Goal: Information Seeking & Learning: Learn about a topic

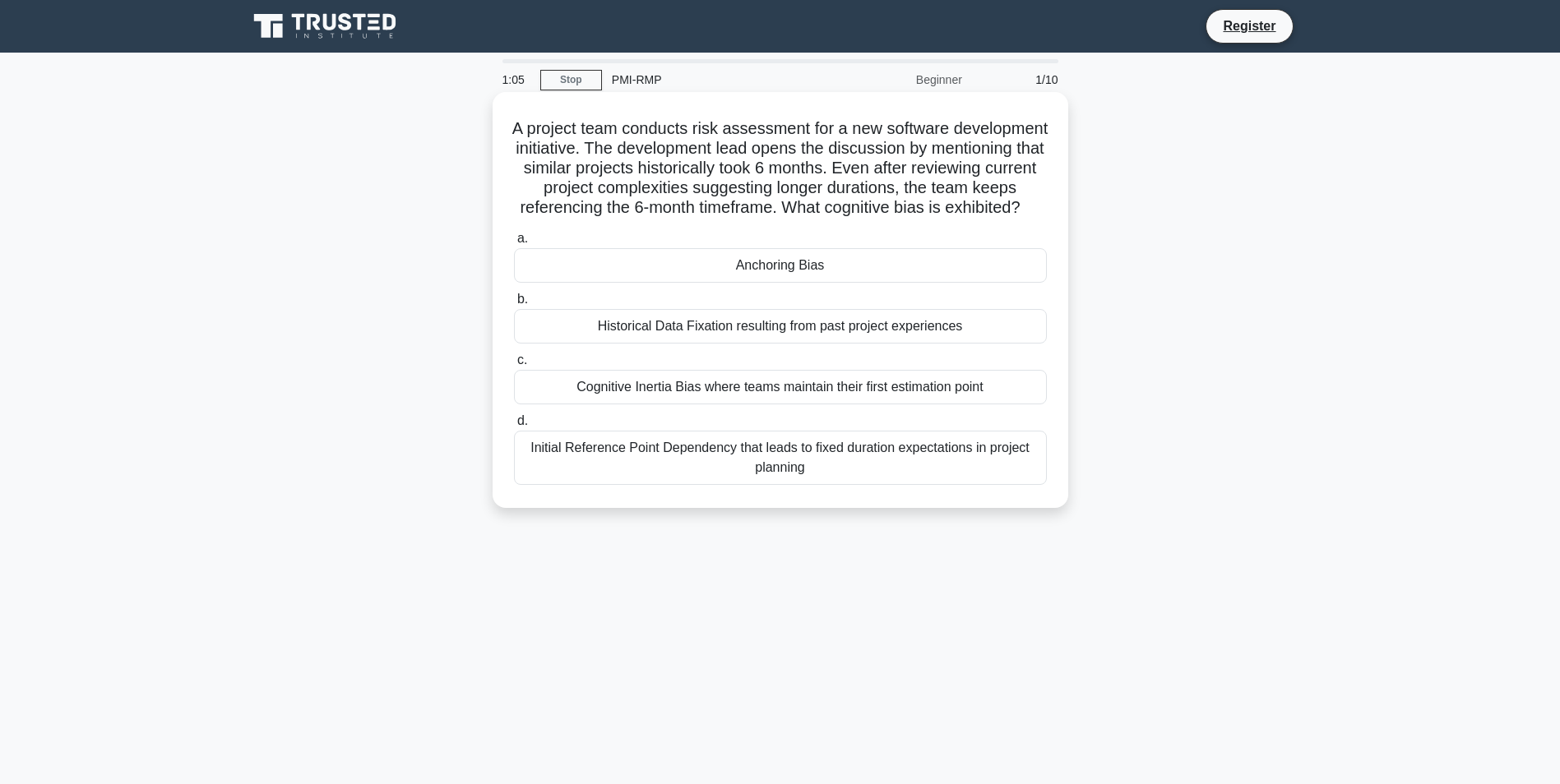
click at [865, 343] on div "Historical Data Fixation resulting from past project experiences" at bounding box center [780, 325] width 532 height 35
click at [514, 305] on input "b. Historical Data Fixation resulting from past project experiences" at bounding box center [514, 300] width 0 height 11
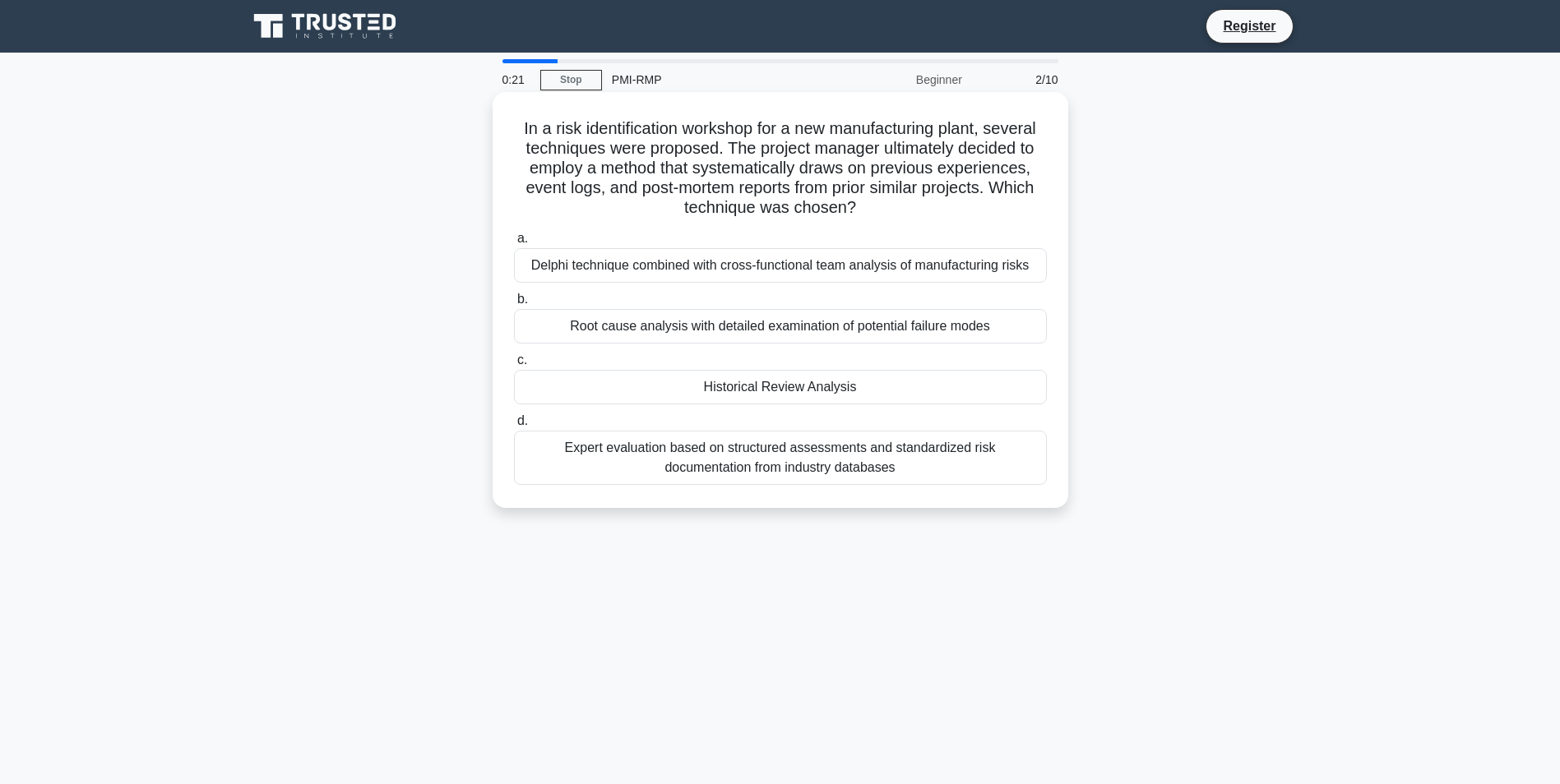
click at [775, 385] on div "Historical Review Analysis" at bounding box center [780, 387] width 532 height 35
click at [514, 365] on input "c. Historical Review Analysis" at bounding box center [514, 360] width 0 height 11
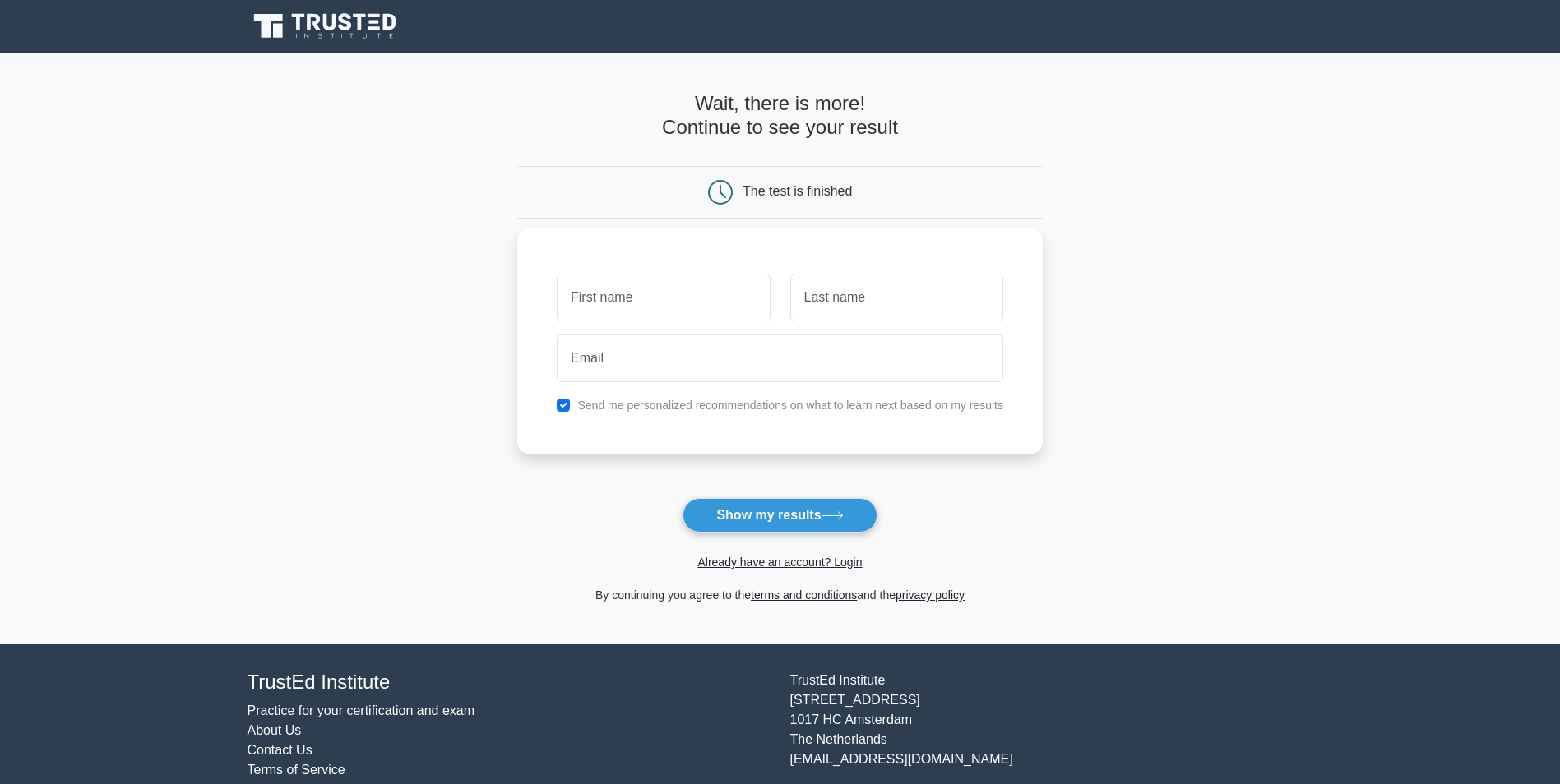
click at [642, 280] on input "text" at bounding box center [663, 298] width 213 height 48
type input "imad"
drag, startPoint x: 852, startPoint y: 287, endPoint x: 855, endPoint y: 299, distance: 12.4
click at [852, 287] on input "text" at bounding box center [896, 298] width 213 height 48
type input "berdad"
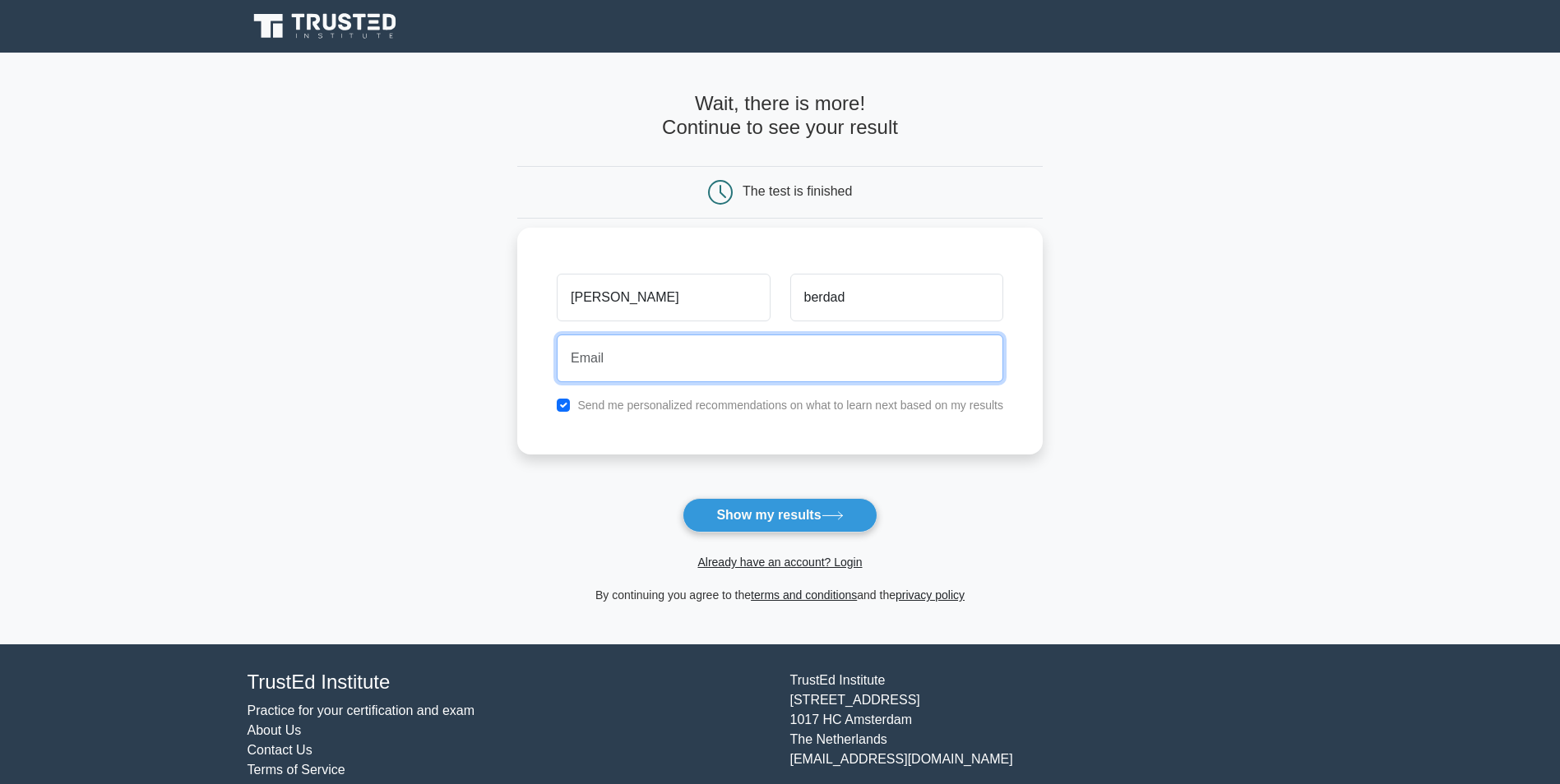
click at [681, 355] on input "email" at bounding box center [779, 358] width 446 height 48
type input "imad.berdad@atkinsrealis.com"
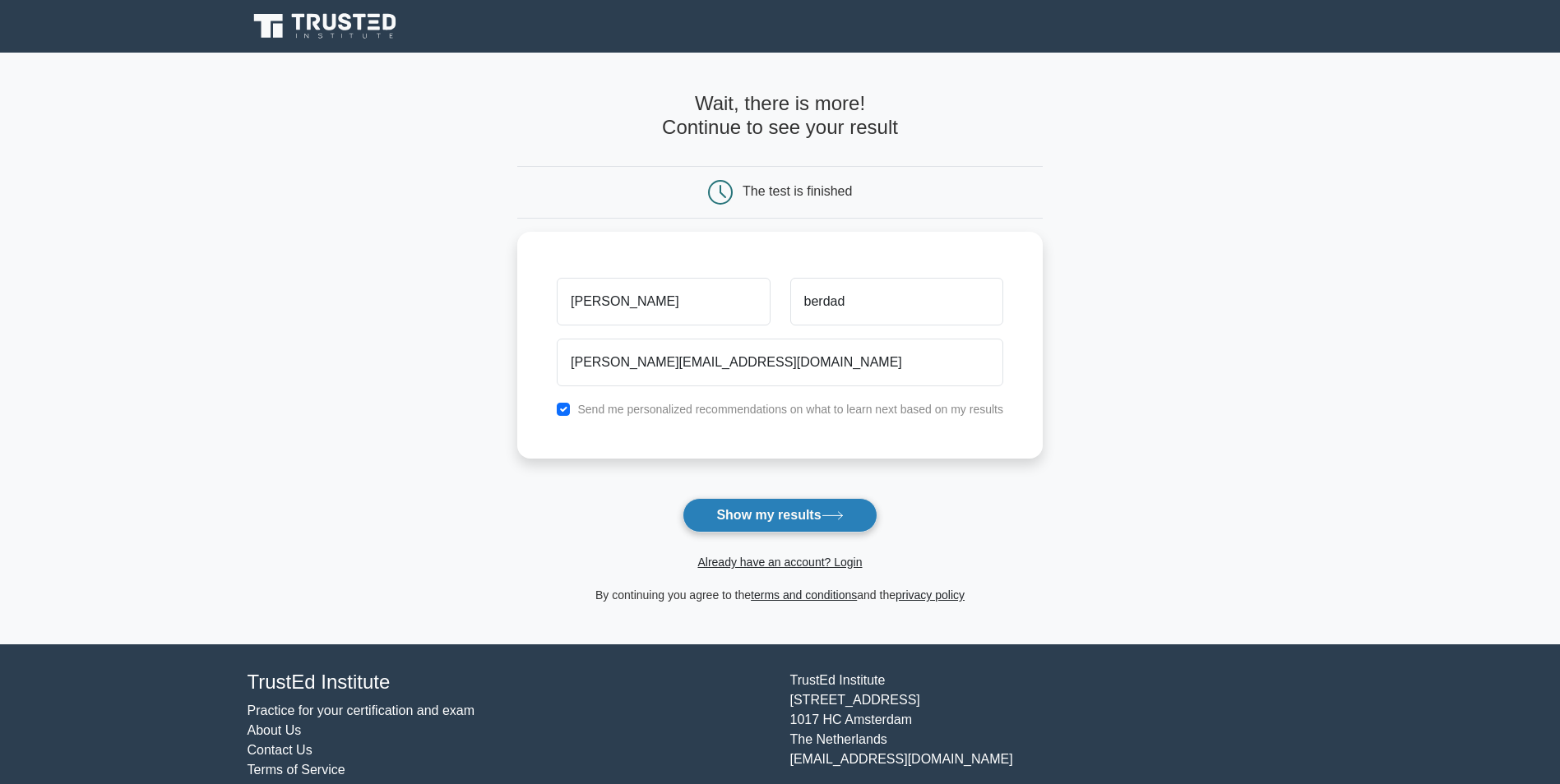
click at [813, 521] on button "Show my results" at bounding box center [779, 515] width 194 height 35
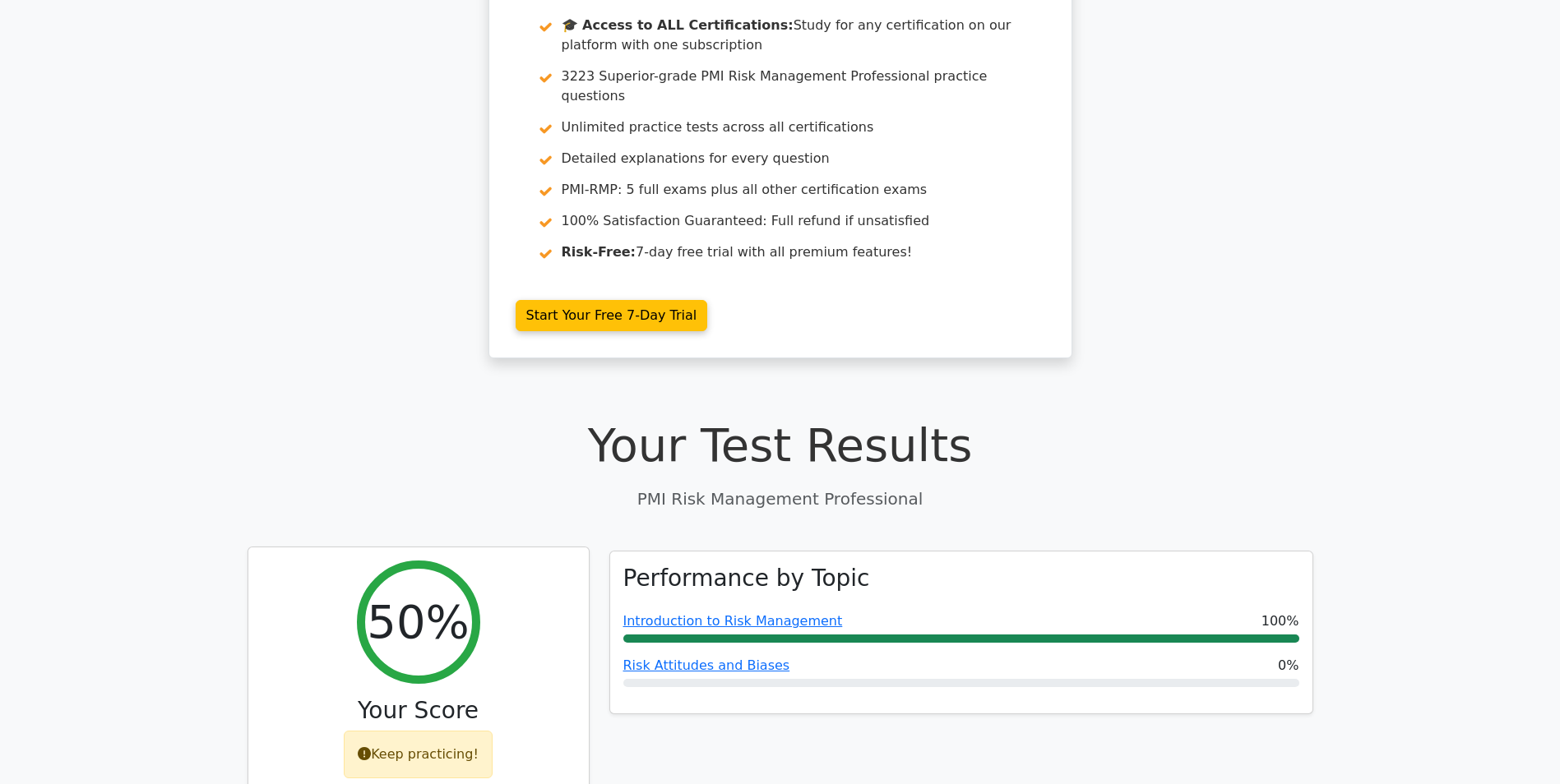
scroll to position [247, 0]
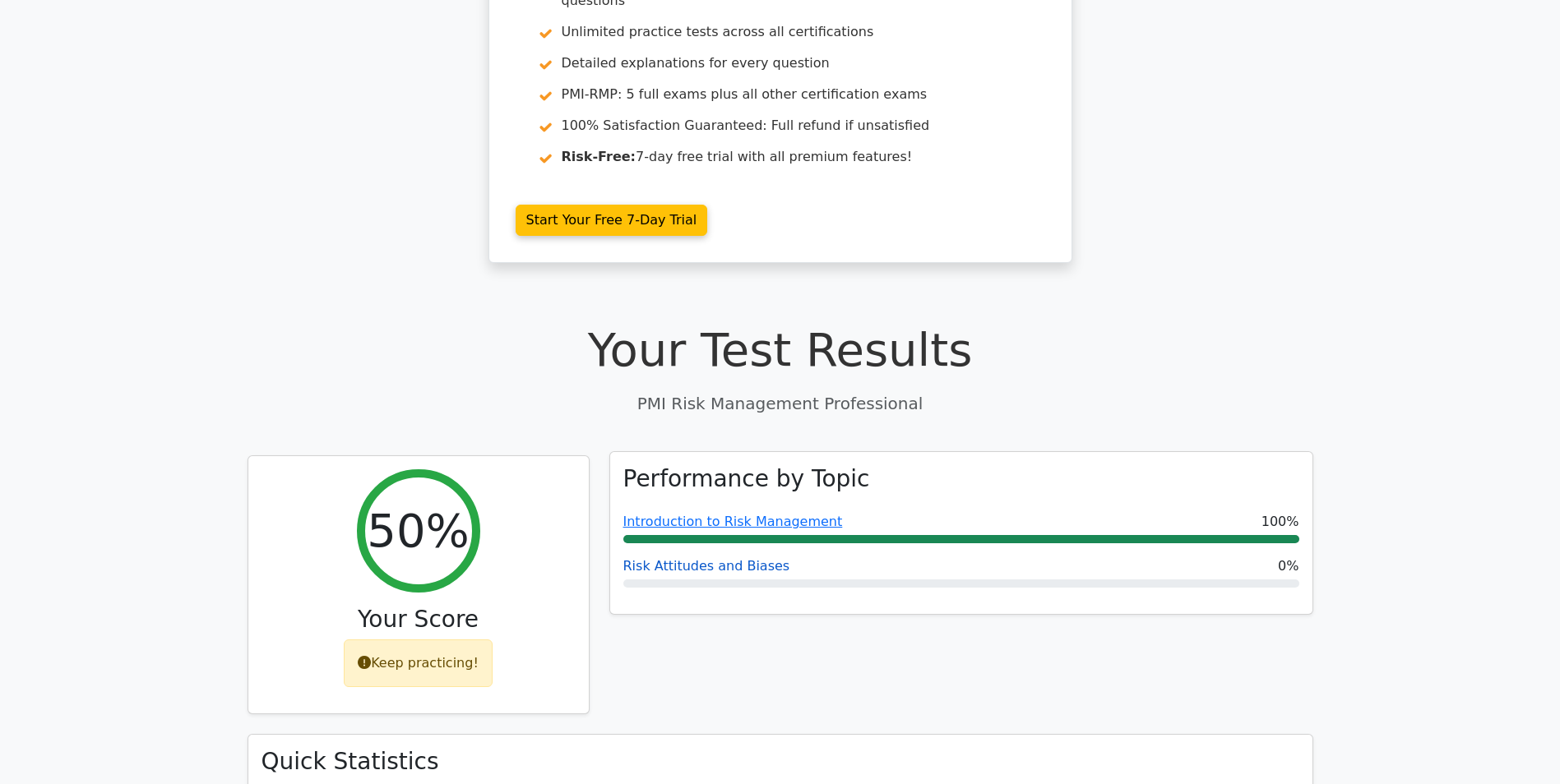
click at [708, 558] on link "Risk Attitudes and Biases" at bounding box center [706, 566] width 167 height 16
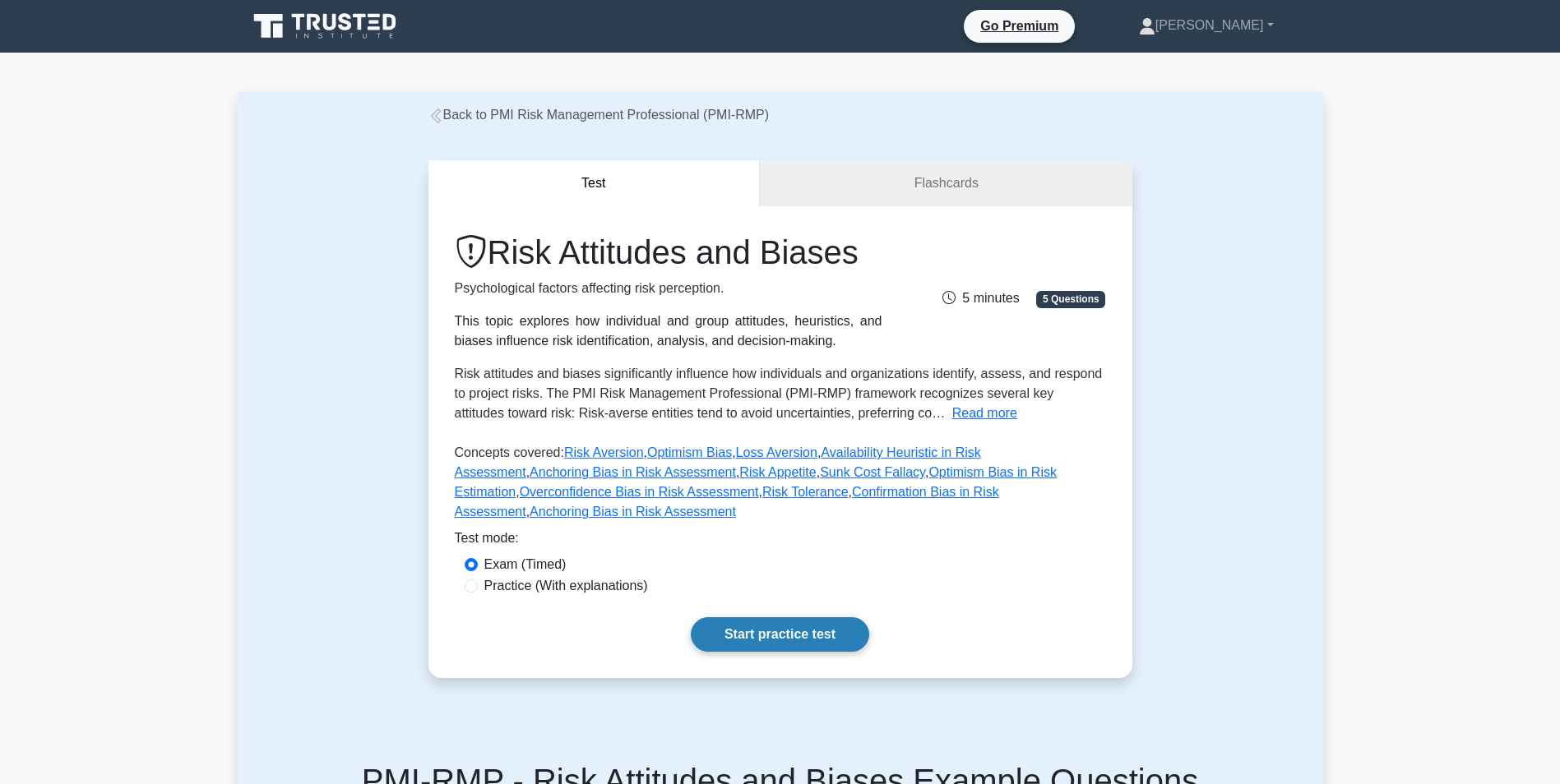
click at [805, 618] on link "Start practice test" at bounding box center [779, 634] width 178 height 35
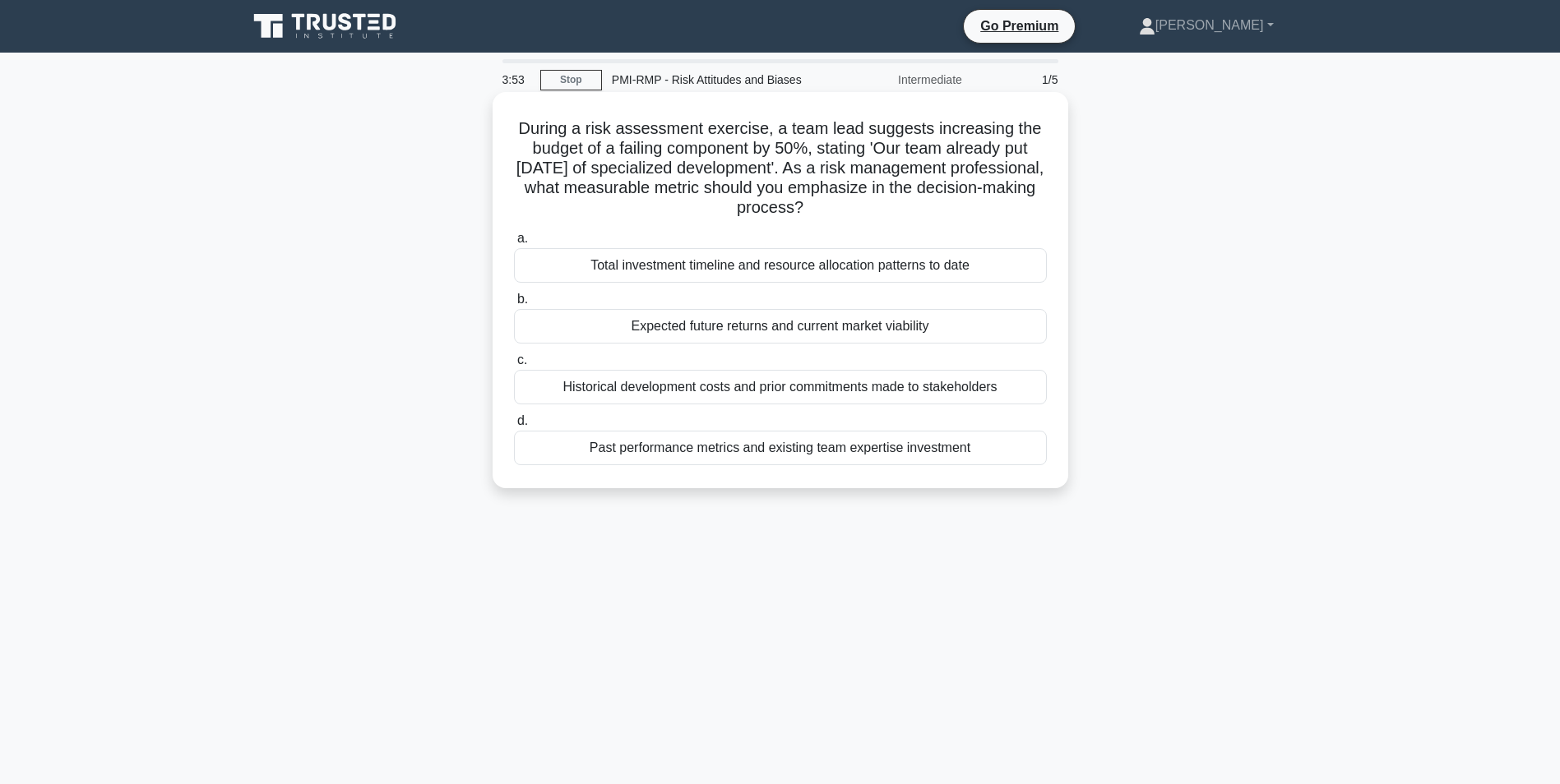
click at [859, 327] on div "Expected future returns and current market viability" at bounding box center [780, 325] width 532 height 35
click at [514, 305] on input "b. Expected future returns and current market viability" at bounding box center [514, 300] width 0 height 11
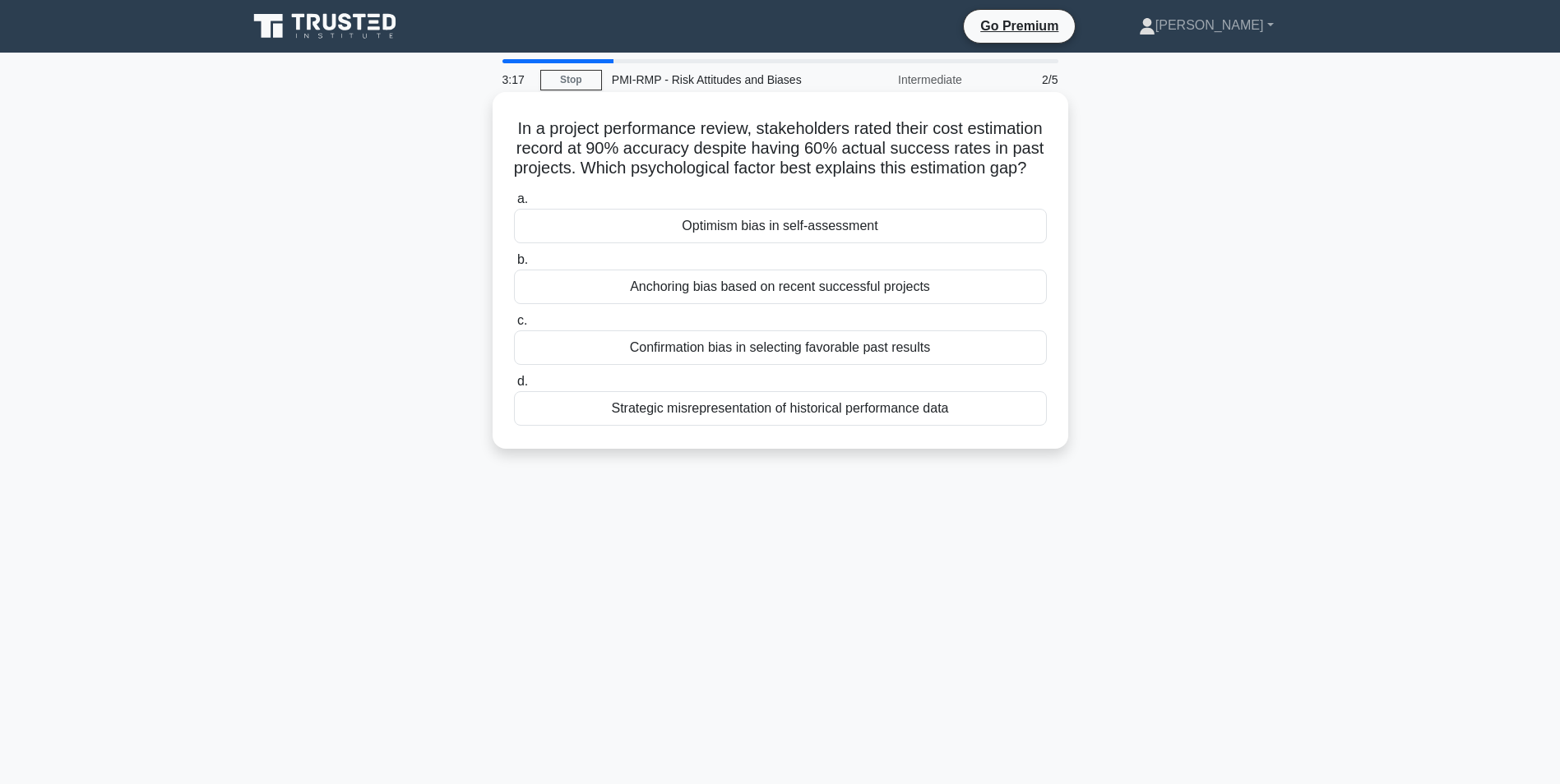
click at [792, 242] on div "Optimism bias in self-assessment" at bounding box center [780, 225] width 532 height 35
click at [514, 205] on input "a. Optimism bias in self-assessment" at bounding box center [514, 200] width 0 height 11
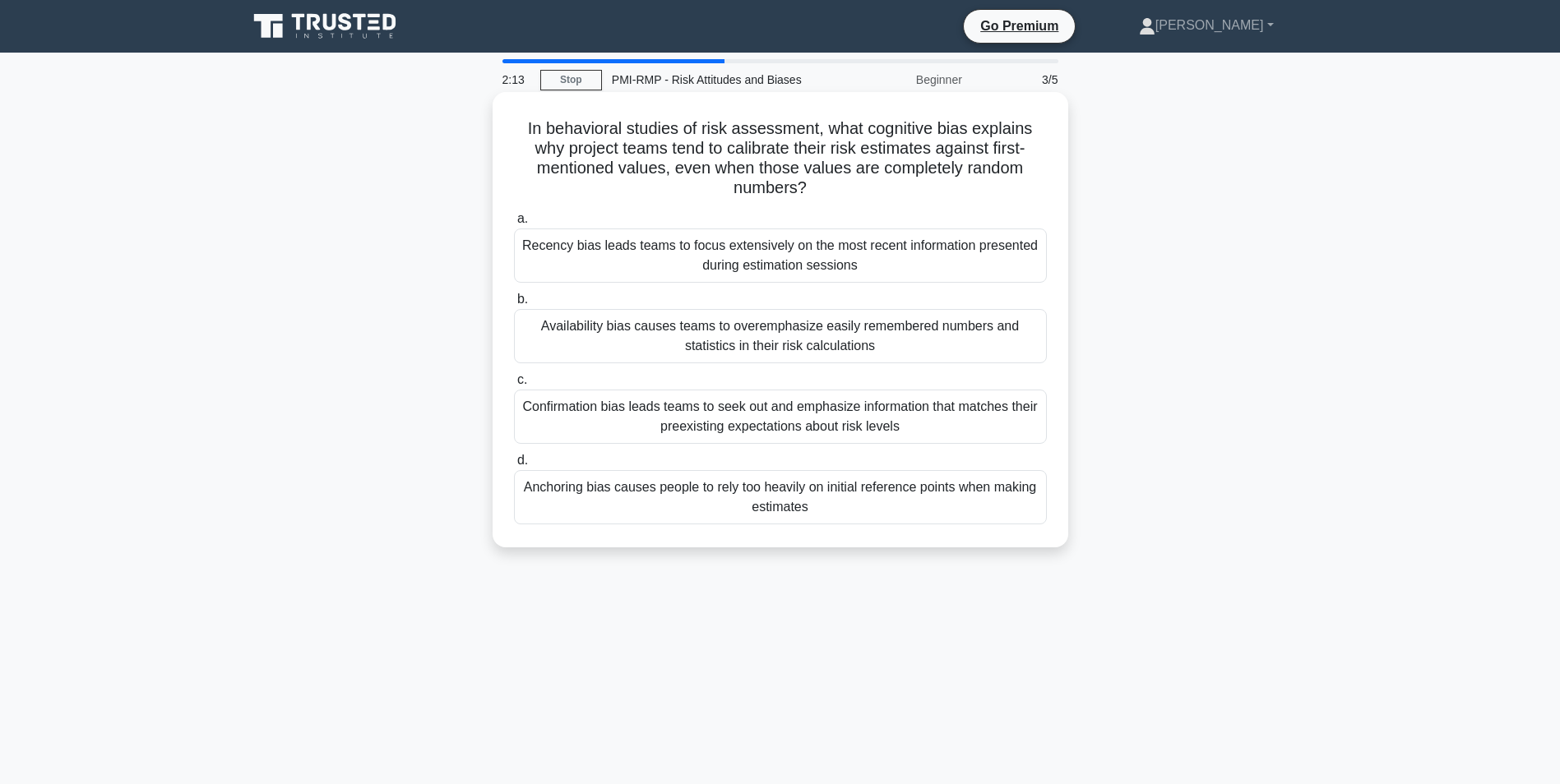
click at [759, 332] on div "Availability bias causes teams to overemphasize easily remembered numbers and s…" at bounding box center [780, 335] width 532 height 54
click at [514, 305] on input "b. Availability bias causes teams to overemphasize easily remembered numbers an…" at bounding box center [514, 300] width 0 height 11
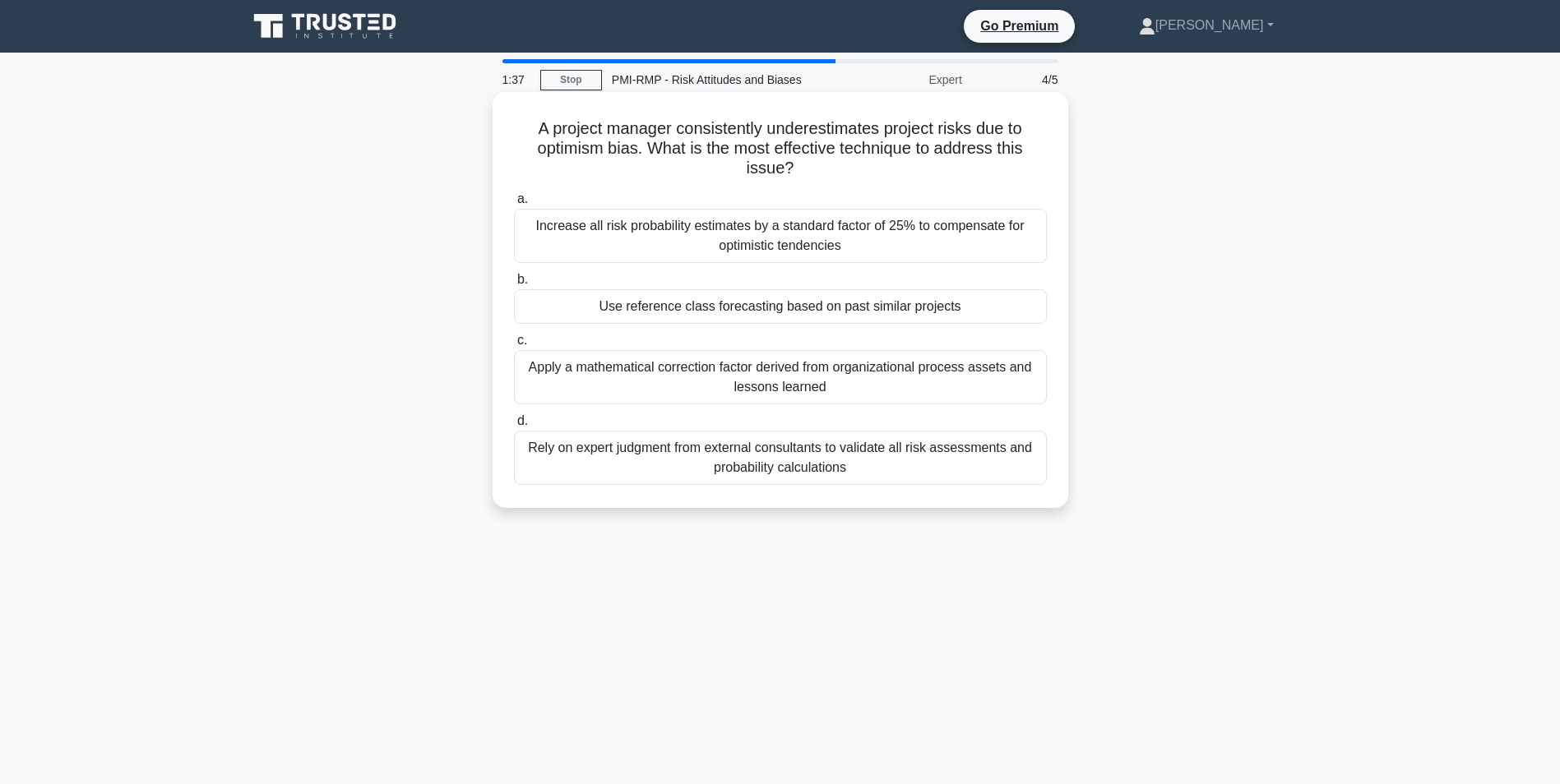
click at [807, 455] on div "Rely on expert judgment from external consultants to validate all risk assessme…" at bounding box center [780, 458] width 532 height 54
click at [514, 427] on input "d. Rely on expert judgment from external consultants to validate all risk asses…" at bounding box center [514, 421] width 0 height 11
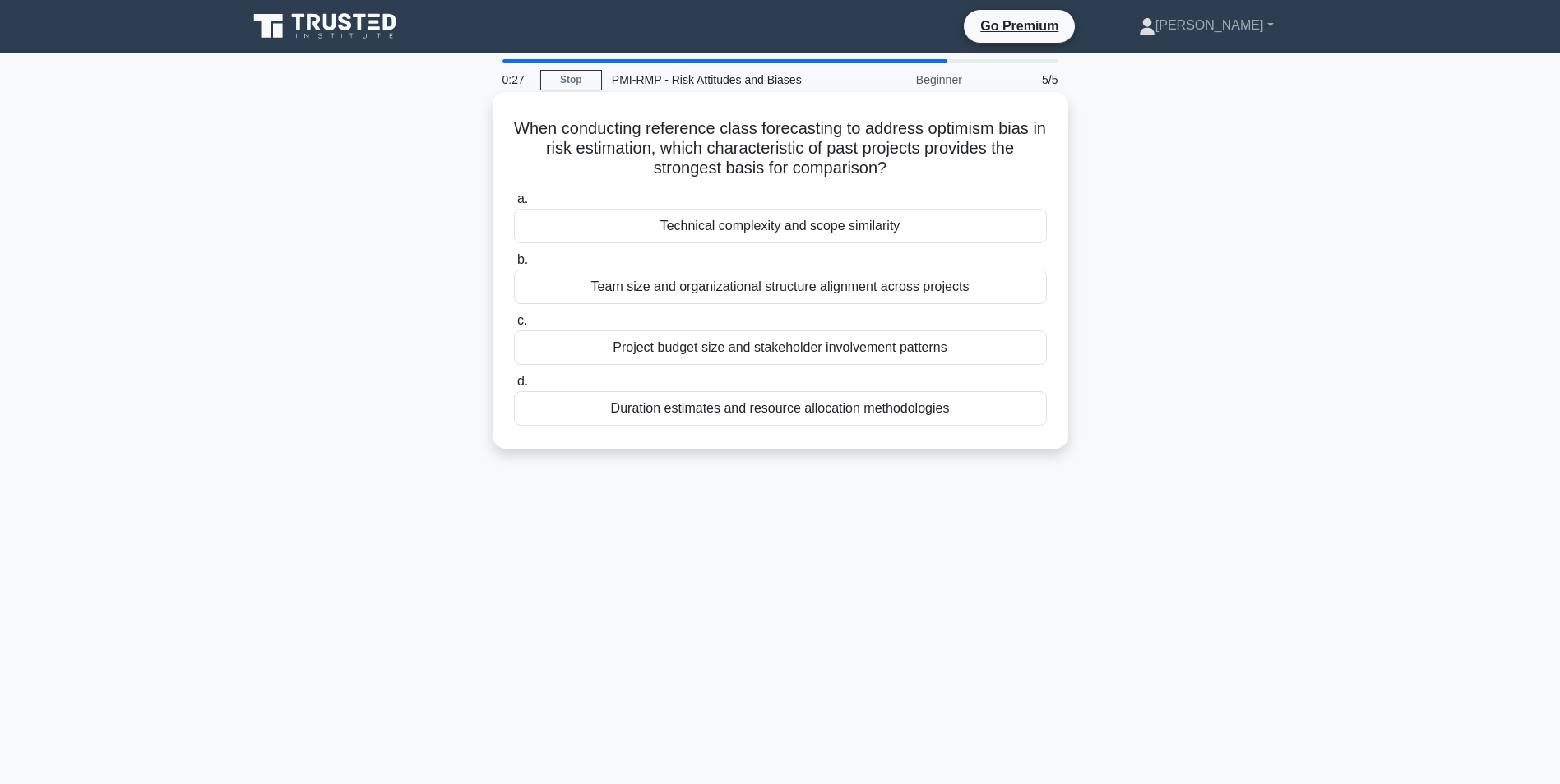
click at [807, 220] on div "Technical complexity and scope similarity" at bounding box center [780, 225] width 532 height 35
click at [514, 205] on input "a. Technical complexity and scope similarity" at bounding box center [514, 200] width 0 height 11
